Goal: Information Seeking & Learning: Learn about a topic

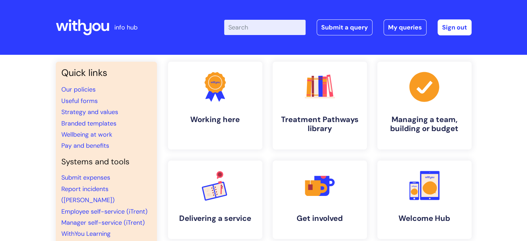
click at [273, 32] on input "Enter your search term here..." at bounding box center [264, 27] width 81 height 15
type input "nebula"
click button "Search" at bounding box center [0, 0] width 0 height 0
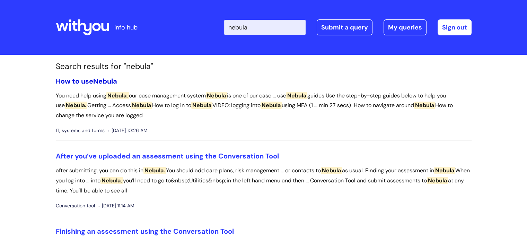
click at [86, 77] on link "How to use Nebula" at bounding box center [86, 81] width 61 height 9
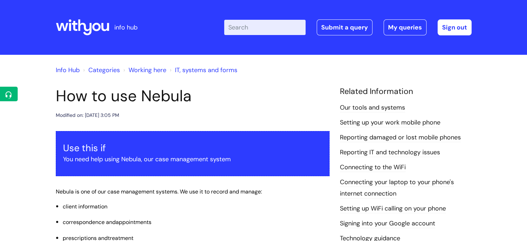
click at [84, 81] on div "Info Hub Categories Working here IT, systems and forms" at bounding box center [264, 74] width 416 height 25
